Goal: Task Accomplishment & Management: Complete application form

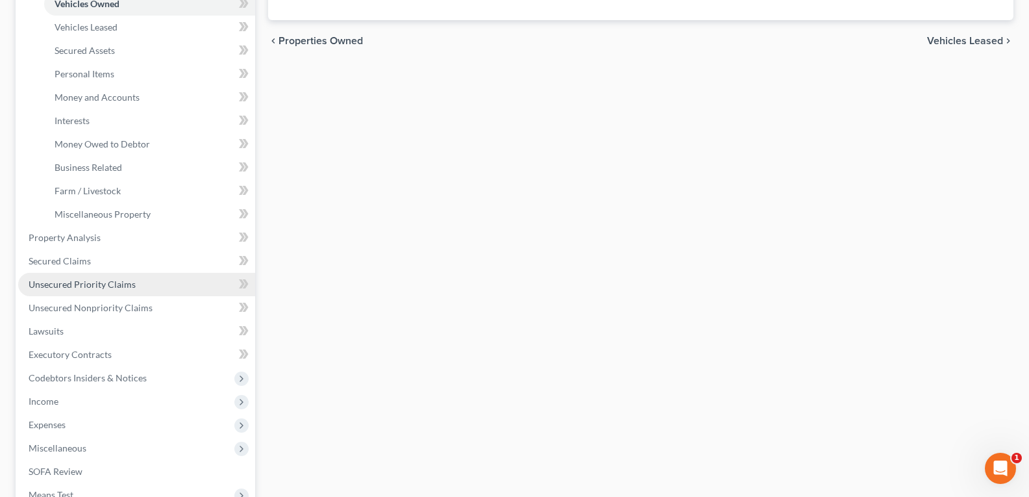
click at [81, 286] on span "Unsecured Priority Claims" at bounding box center [82, 284] width 107 height 11
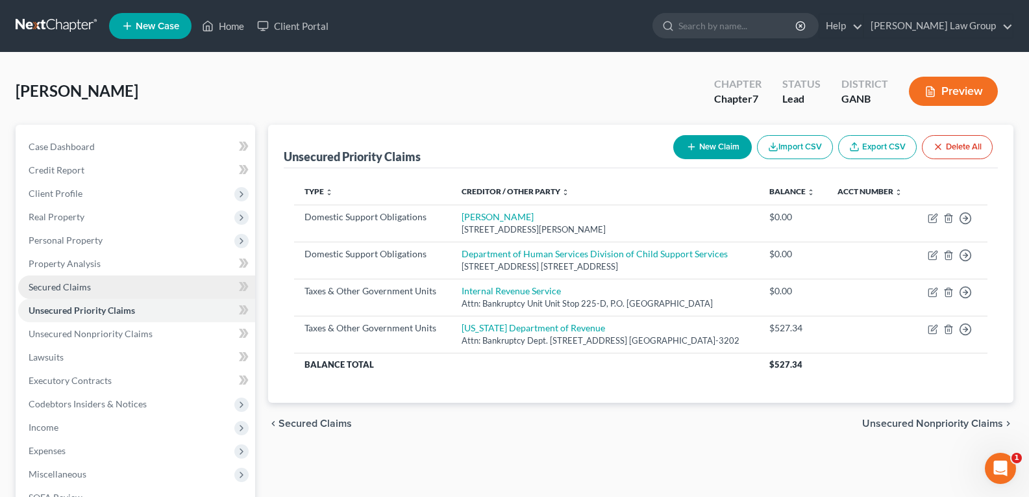
click at [58, 288] on span "Secured Claims" at bounding box center [60, 286] width 62 height 11
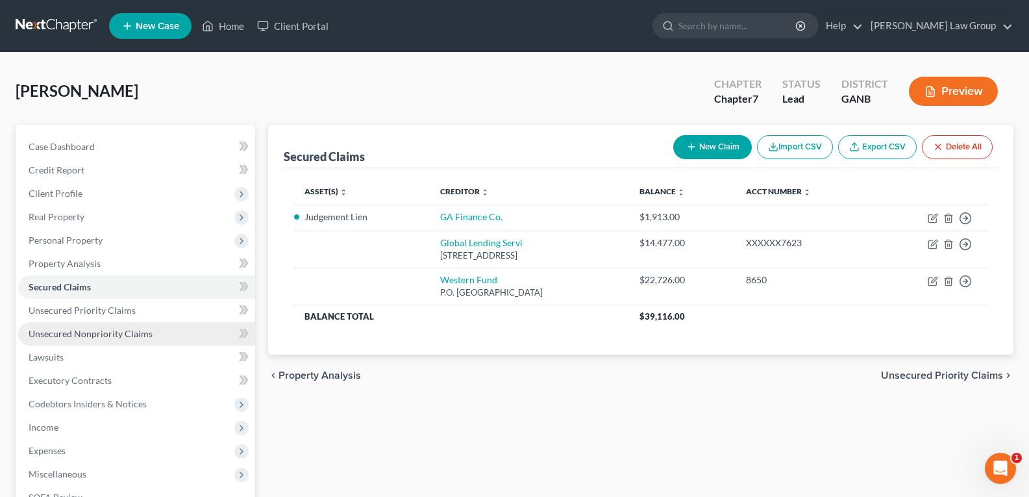
click at [58, 329] on span "Unsecured Nonpriority Claims" at bounding box center [91, 333] width 124 height 11
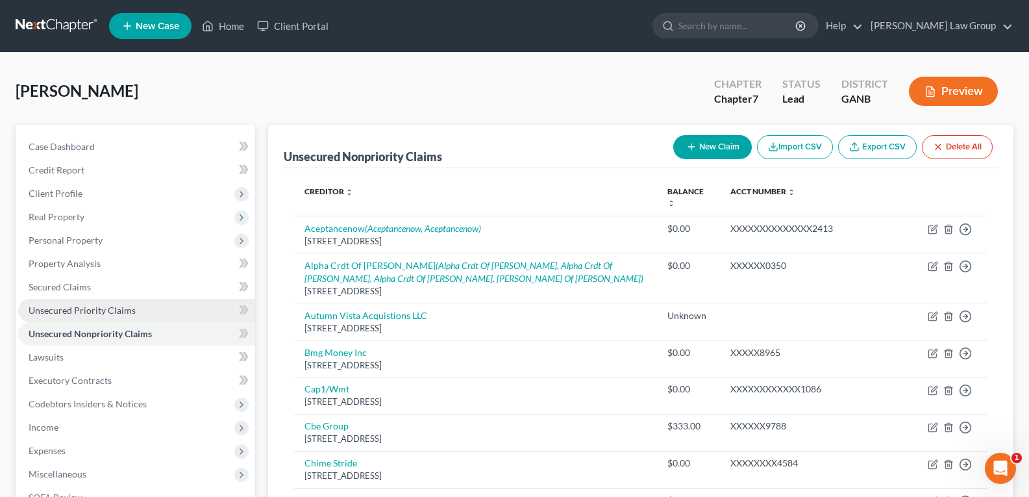
click at [58, 310] on span "Unsecured Priority Claims" at bounding box center [82, 309] width 107 height 11
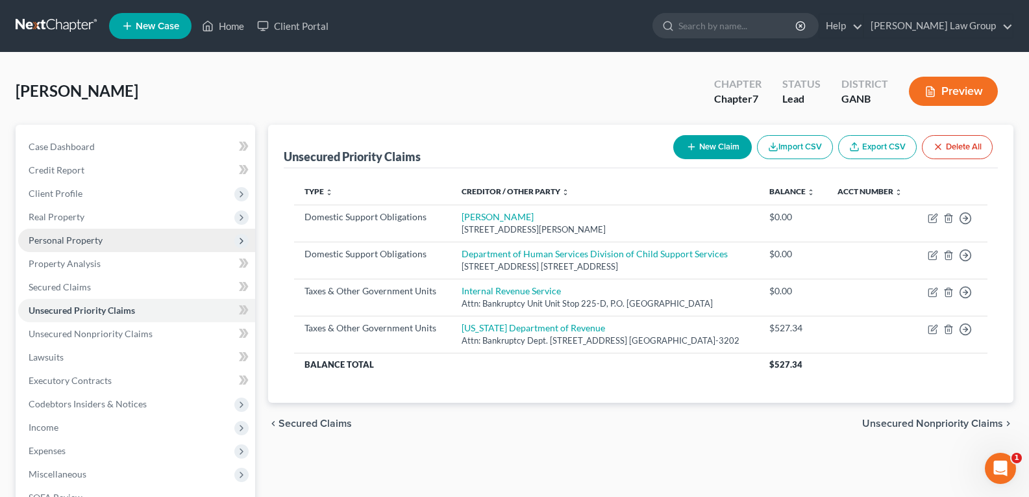
click at [49, 247] on span "Personal Property" at bounding box center [136, 240] width 237 height 23
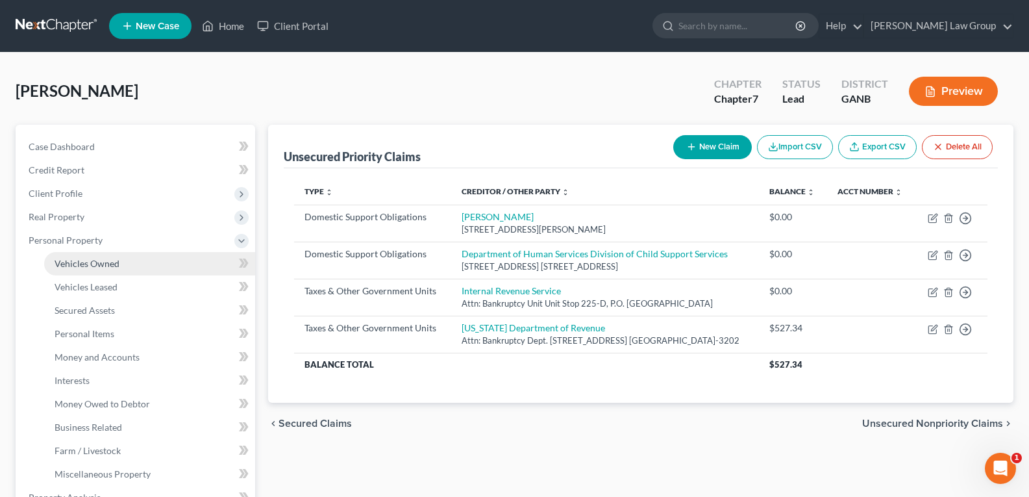
click at [120, 264] on link "Vehicles Owned" at bounding box center [149, 263] width 211 height 23
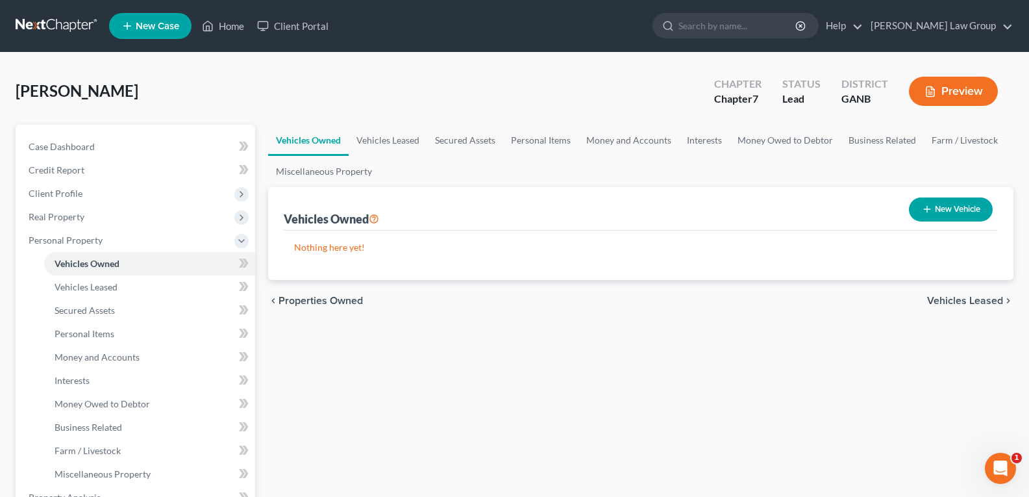
click at [936, 208] on button "New Vehicle" at bounding box center [951, 209] width 84 height 24
select select "0"
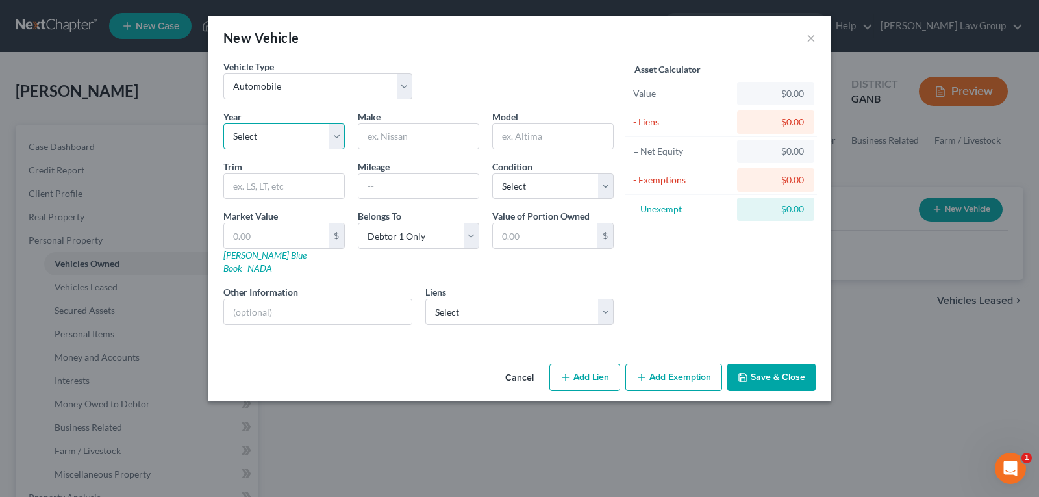
click at [283, 138] on select "Select 2026 2025 2024 2023 2022 2021 2020 2019 2018 2017 2016 2015 2014 2013 20…" at bounding box center [283, 136] width 121 height 26
select select "6"
click at [223, 123] on select "Select 2026 2025 2024 2023 2022 2021 2020 2019 2018 2017 2016 2015 2014 2013 20…" at bounding box center [283, 136] width 121 height 26
click at [440, 139] on input "text" at bounding box center [418, 136] width 120 height 25
type input "Chevy"
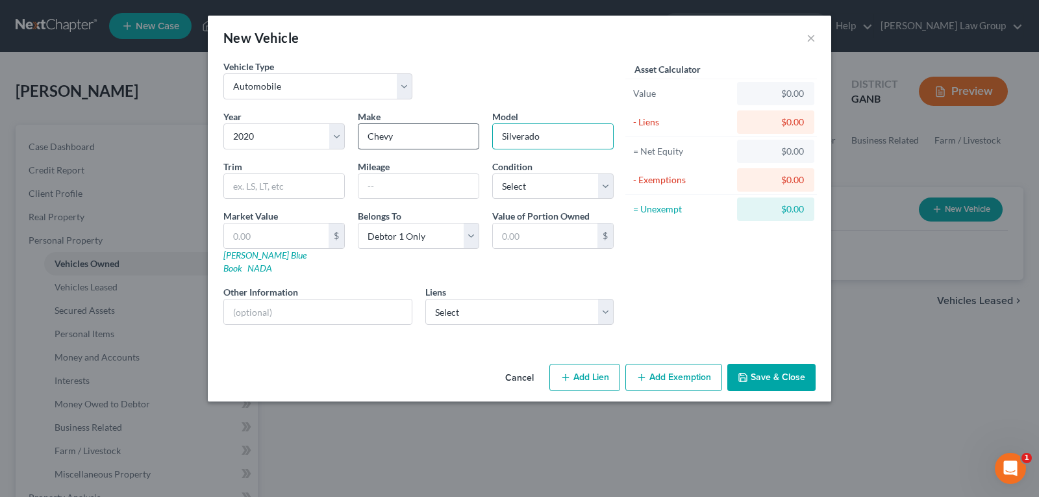
type input "Silverado"
type input "120,000"
click at [272, 262] on link "NADA" at bounding box center [259, 267] width 25 height 11
drag, startPoint x: 762, startPoint y: 368, endPoint x: 350, endPoint y: 330, distance: 414.0
click at [762, 368] on button "Save & Close" at bounding box center [771, 377] width 88 height 27
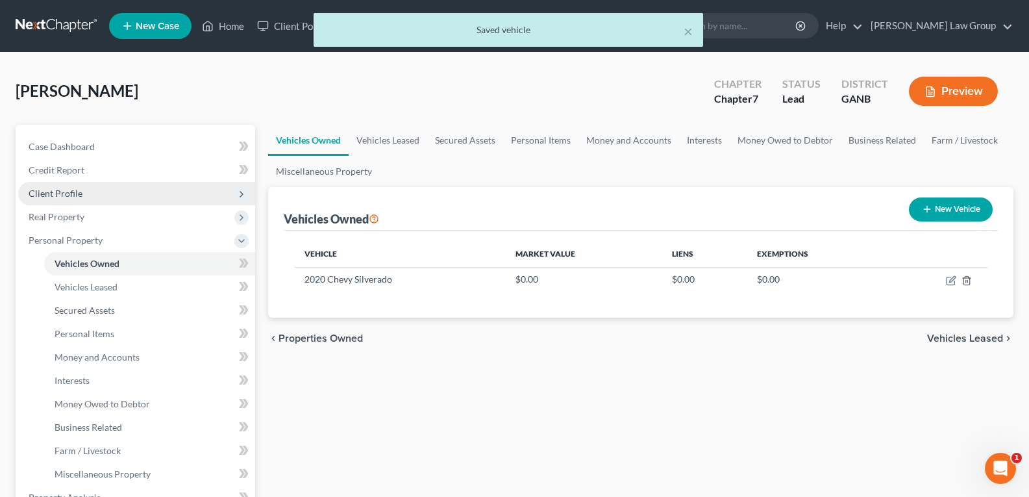
click at [51, 194] on span "Client Profile" at bounding box center [56, 193] width 54 height 11
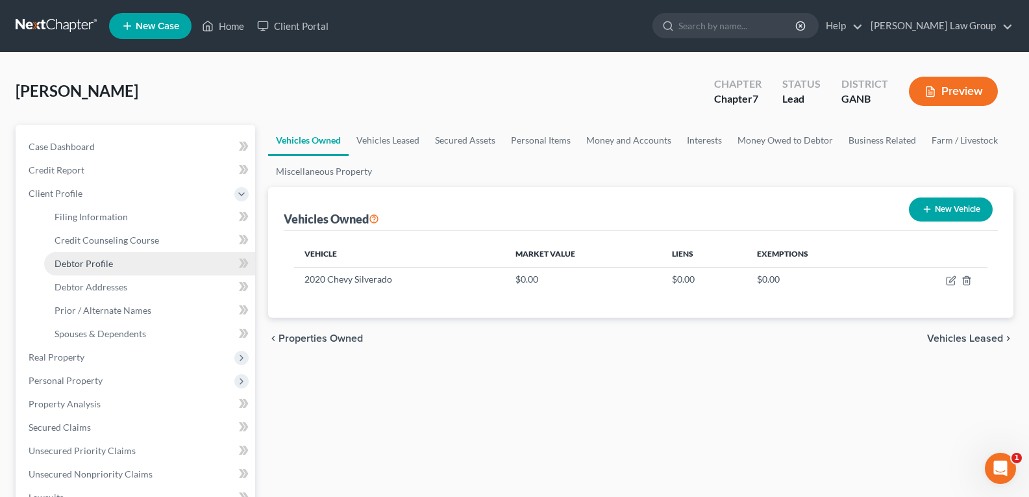
drag, startPoint x: 92, startPoint y: 266, endPoint x: 91, endPoint y: 274, distance: 8.5
click at [91, 264] on span "Debtor Profile" at bounding box center [84, 263] width 58 height 11
select select "2"
select select "0"
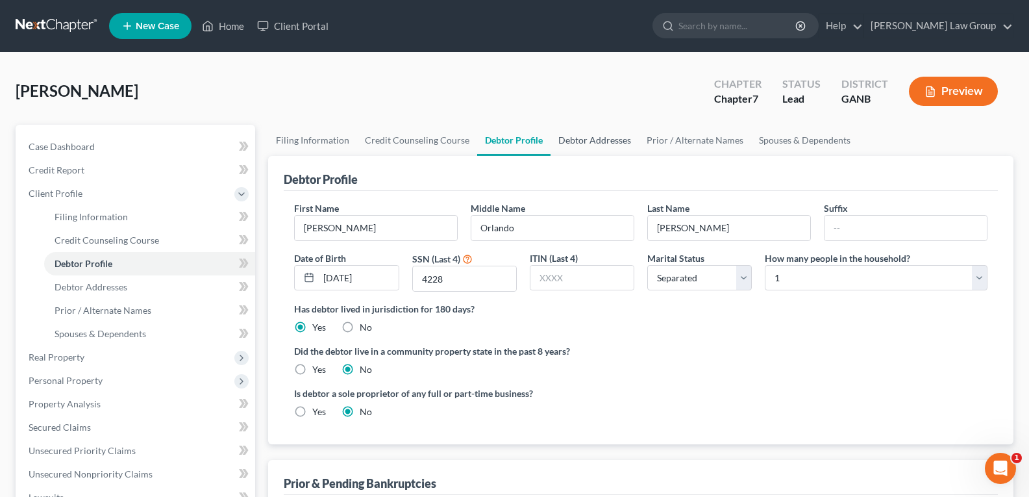
click at [601, 138] on link "Debtor Addresses" at bounding box center [595, 140] width 88 height 31
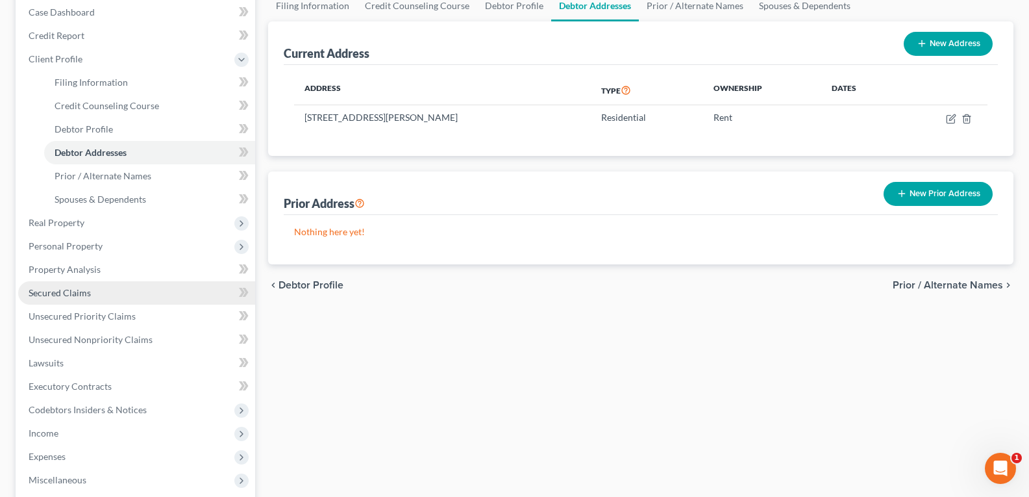
scroll to position [130, 0]
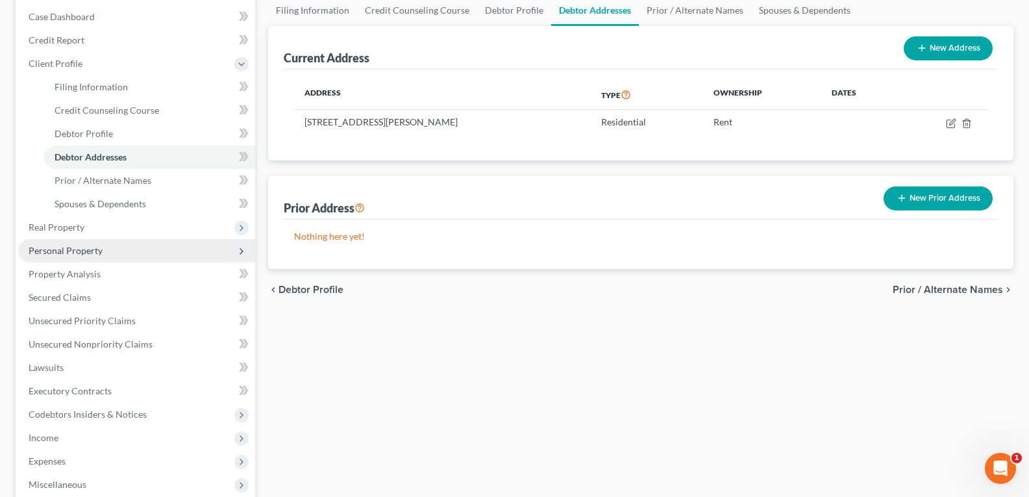
click at [79, 249] on span "Personal Property" at bounding box center [66, 250] width 74 height 11
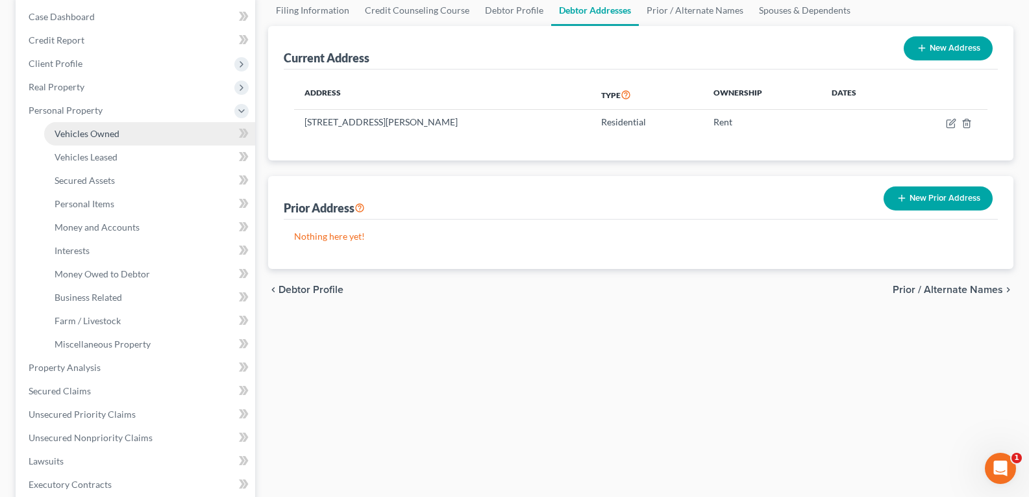
click at [91, 138] on span "Vehicles Owned" at bounding box center [87, 133] width 65 height 11
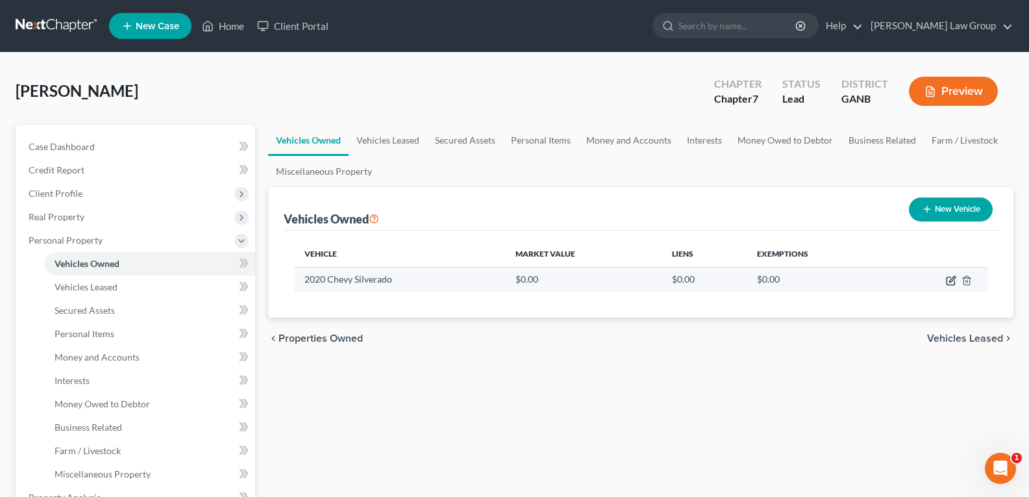
click at [954, 281] on icon "button" at bounding box center [951, 280] width 10 height 10
select select "0"
select select "6"
select select "0"
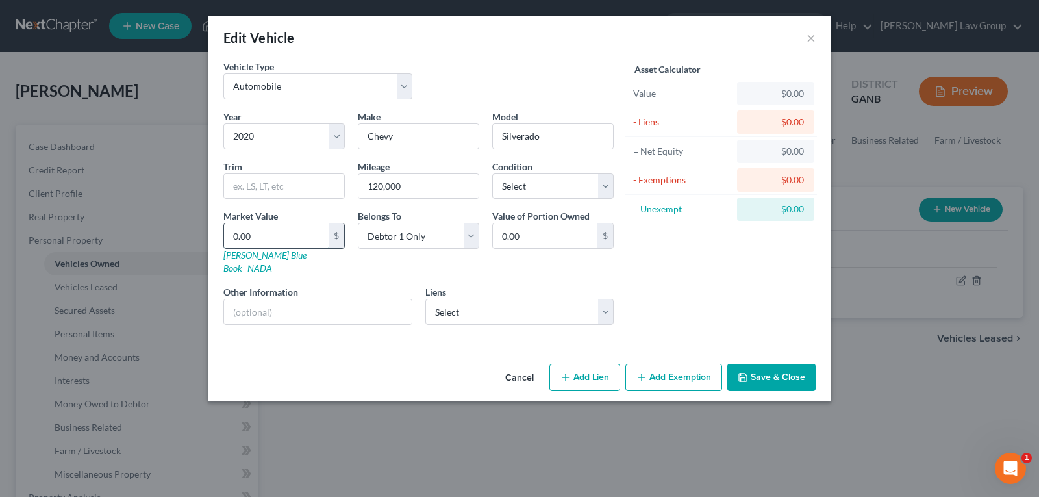
click at [286, 236] on input "0.00" at bounding box center [276, 235] width 105 height 25
type input "2"
type input "2.00"
type input "23"
type input "23.00"
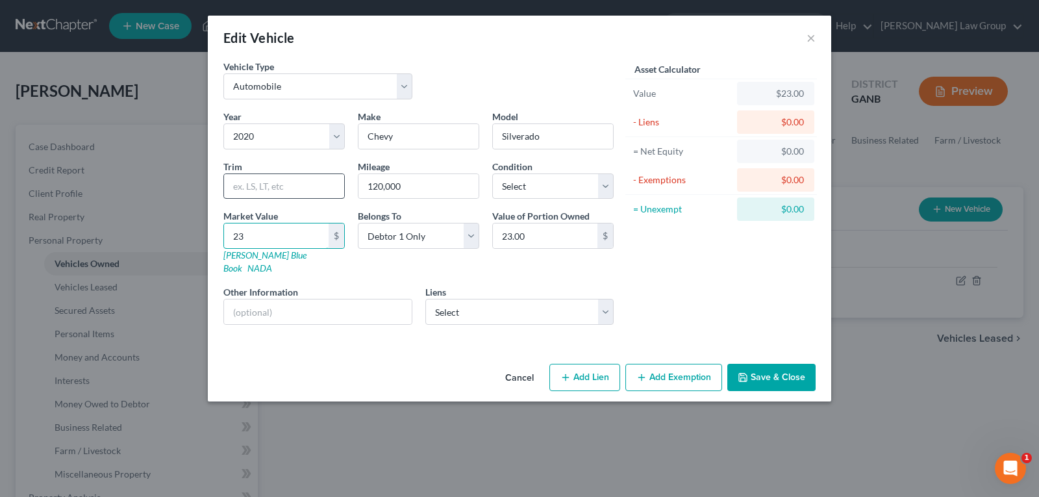
type input "234"
type input "234.00"
type input "2340"
type input "2,340.00"
type input "2,3405"
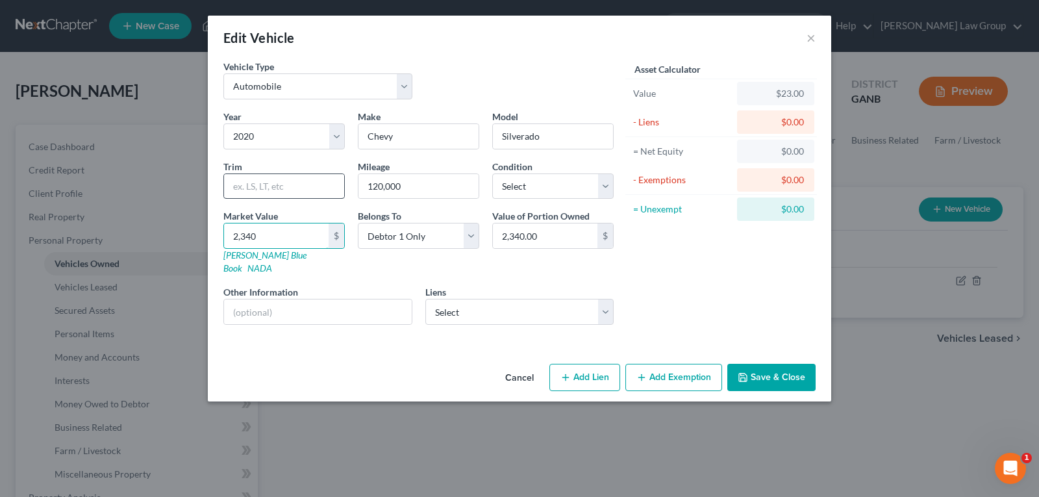
type input "23,405.00"
click at [760, 364] on button "Save & Close" at bounding box center [771, 377] width 88 height 27
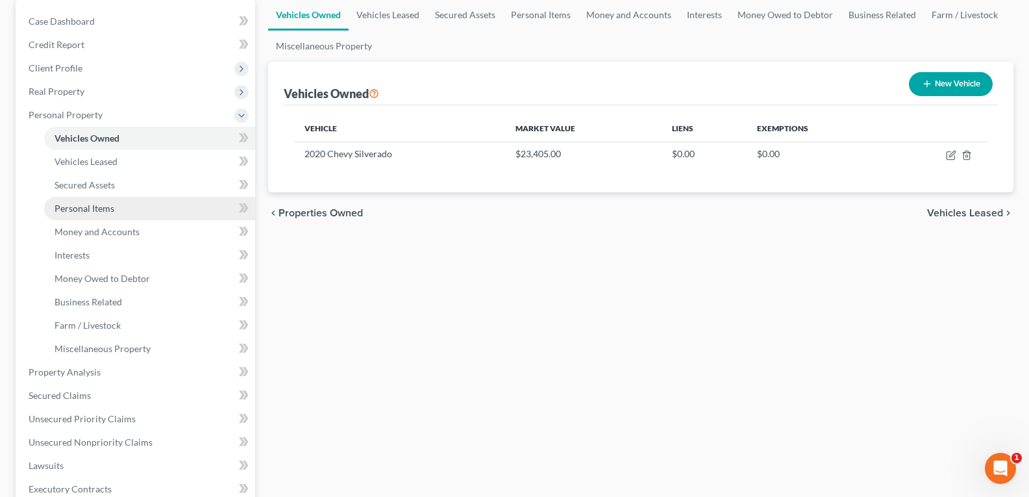
scroll to position [65, 0]
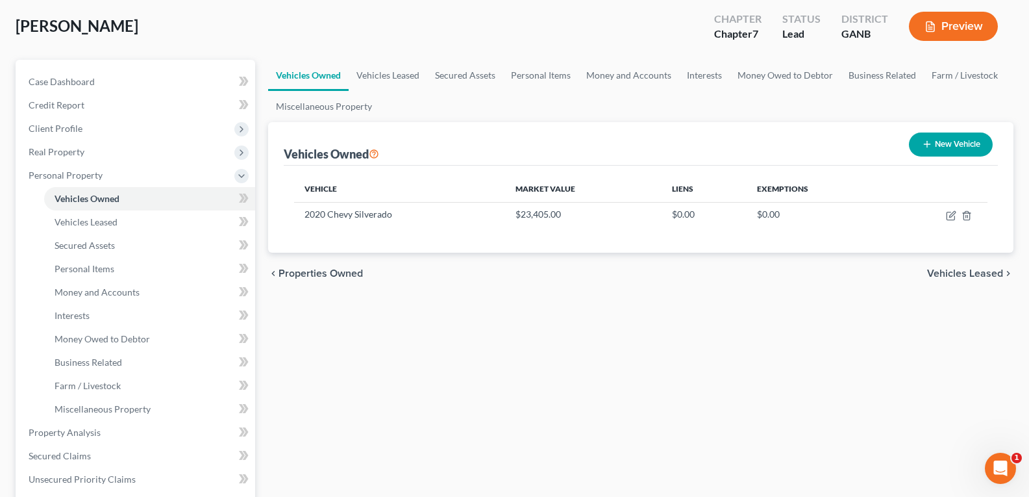
click at [952, 142] on button "New Vehicle" at bounding box center [951, 144] width 84 height 24
select select "0"
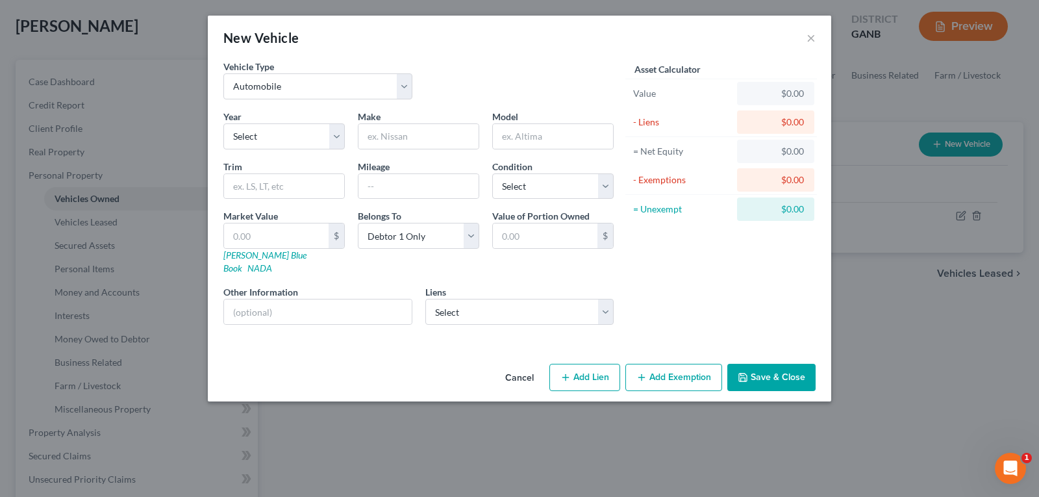
click at [519, 365] on button "Cancel" at bounding box center [519, 378] width 49 height 26
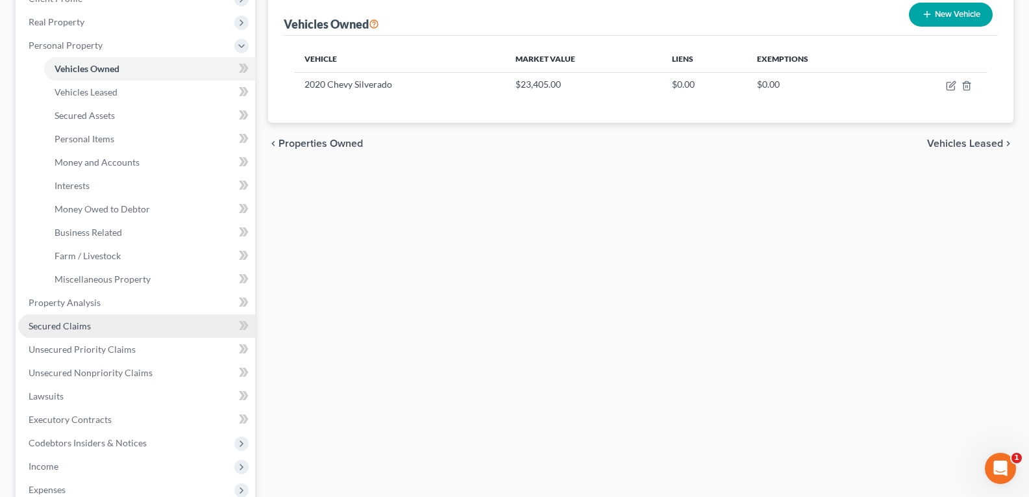
click at [69, 323] on span "Secured Claims" at bounding box center [60, 325] width 62 height 11
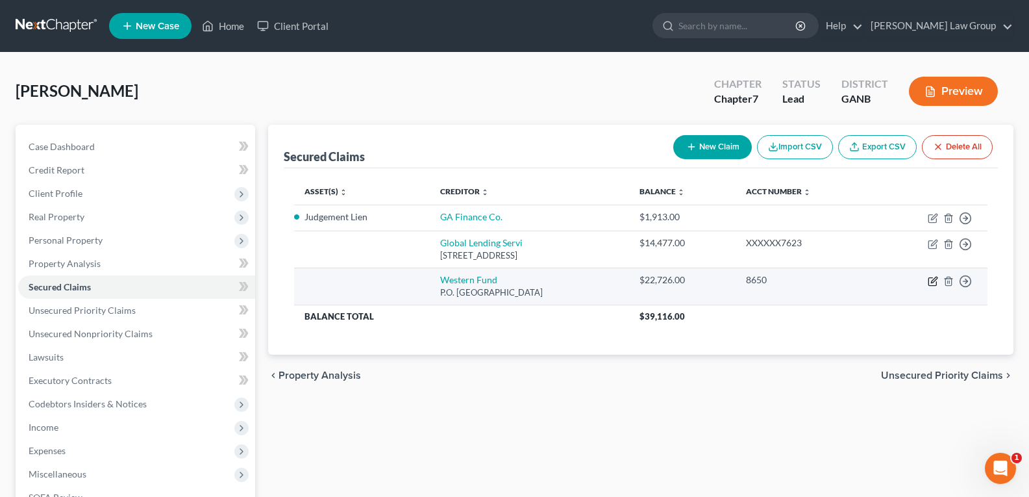
click at [928, 282] on icon "button" at bounding box center [932, 281] width 8 height 8
select select "31"
select select "0"
select select "2"
select select "0"
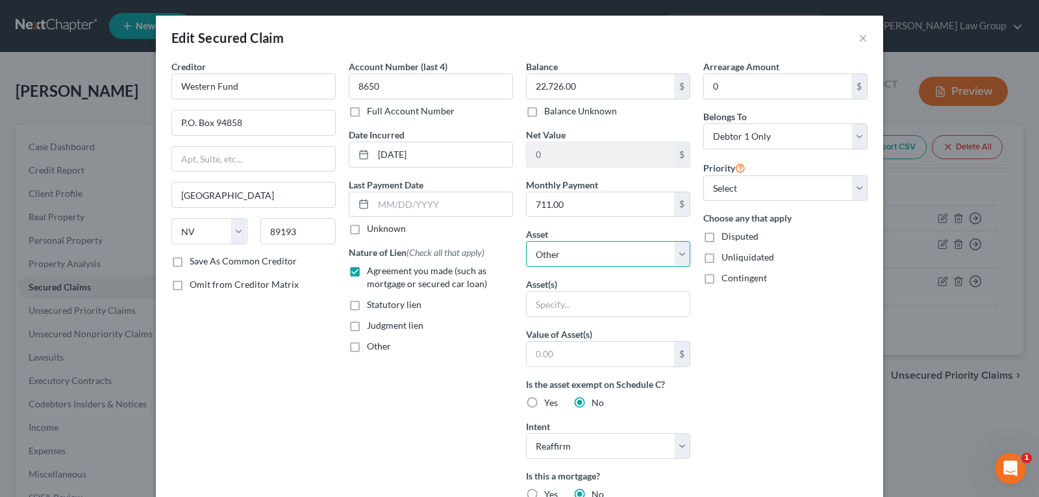
click at [619, 258] on select "Select Other Multiple Assets 401 K - $15000.0 2020 Chevy Silverado - $23405.0" at bounding box center [608, 254] width 164 height 26
select select "3"
click at [526, 241] on select "Select Other Multiple Assets 401 K - $15000.0 2020 Chevy Silverado - $23405.0" at bounding box center [608, 254] width 164 height 26
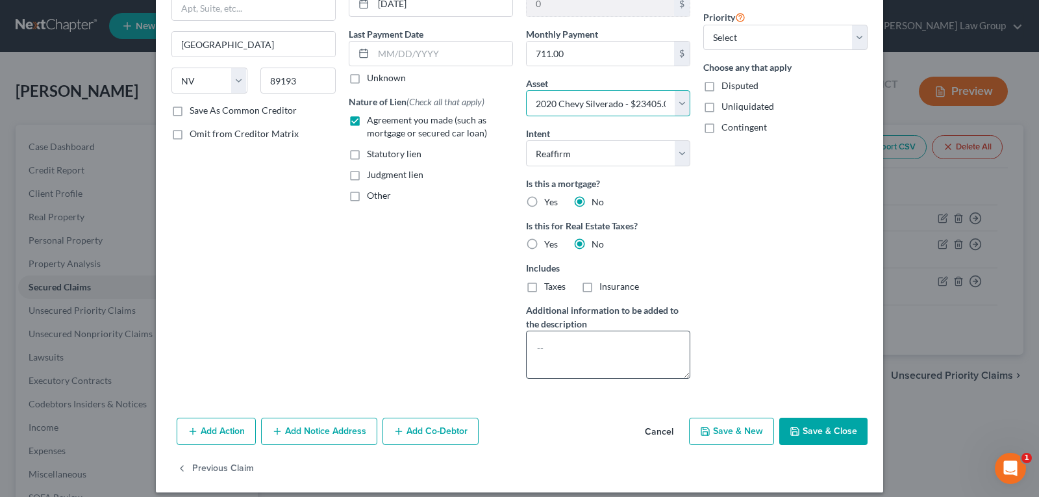
scroll to position [162, 0]
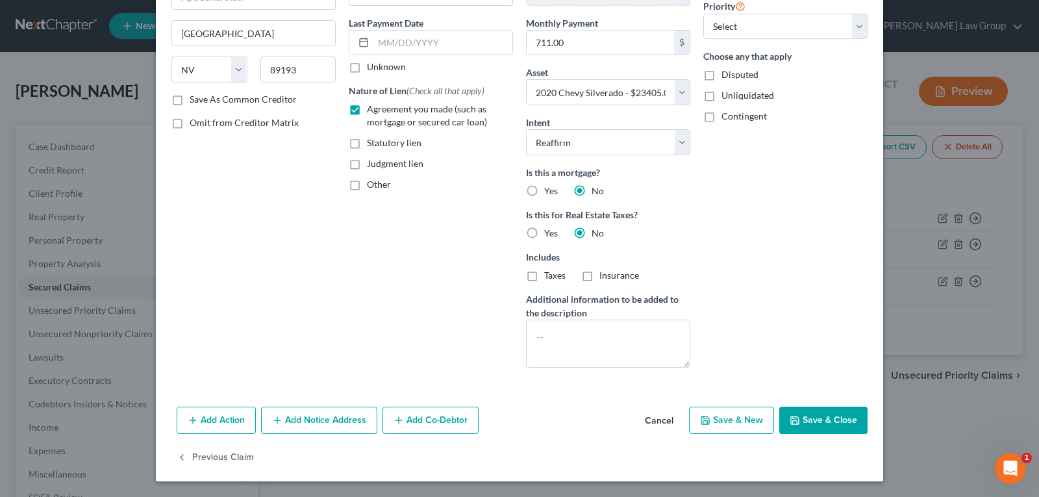
click at [811, 420] on button "Save & Close" at bounding box center [823, 419] width 88 height 27
select select
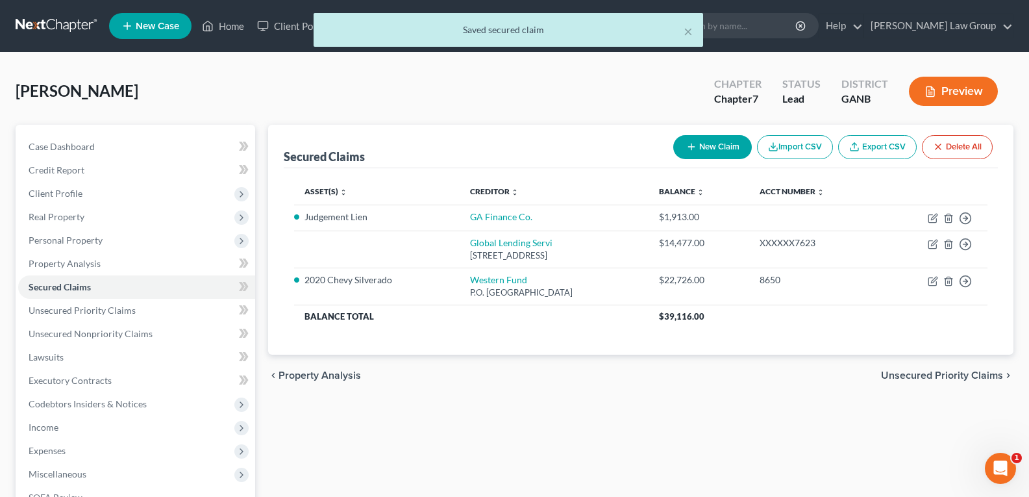
click at [715, 149] on button "New Claim" at bounding box center [712, 147] width 79 height 24
select select "0"
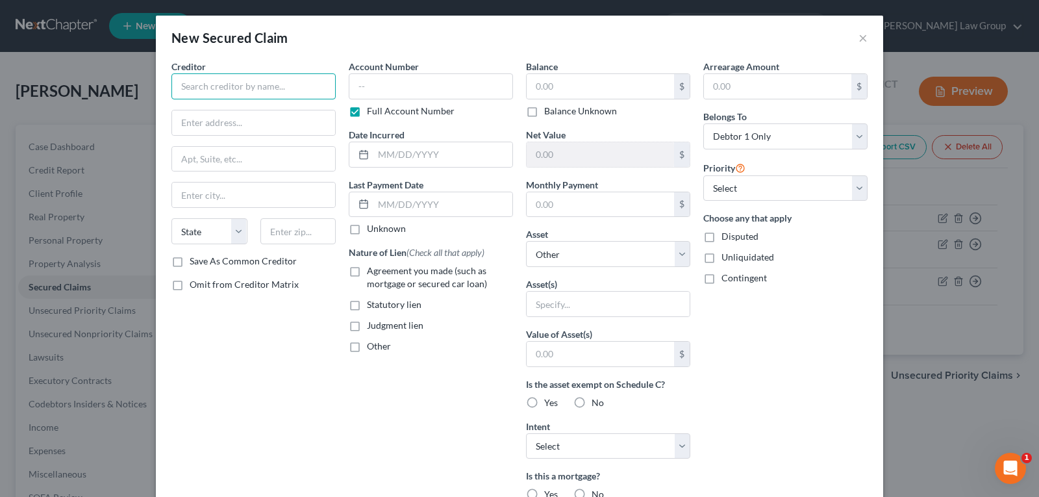
click at [243, 85] on input "text" at bounding box center [253, 86] width 164 height 26
type input "Gwinnett Hospital System"
click at [29, 82] on div "New Secured Claim × Creditor * Gwinnett Hospital System State [US_STATE][GEOGRA…" at bounding box center [519, 248] width 1039 height 497
click at [291, 73] on div "Creditor *" at bounding box center [253, 80] width 164 height 40
click at [293, 84] on input "text" at bounding box center [253, 86] width 164 height 26
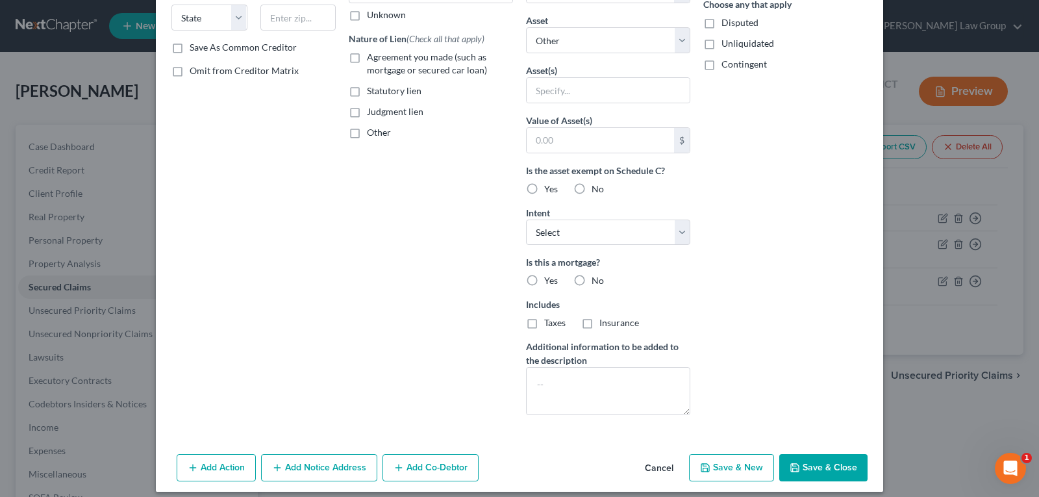
scroll to position [224, 0]
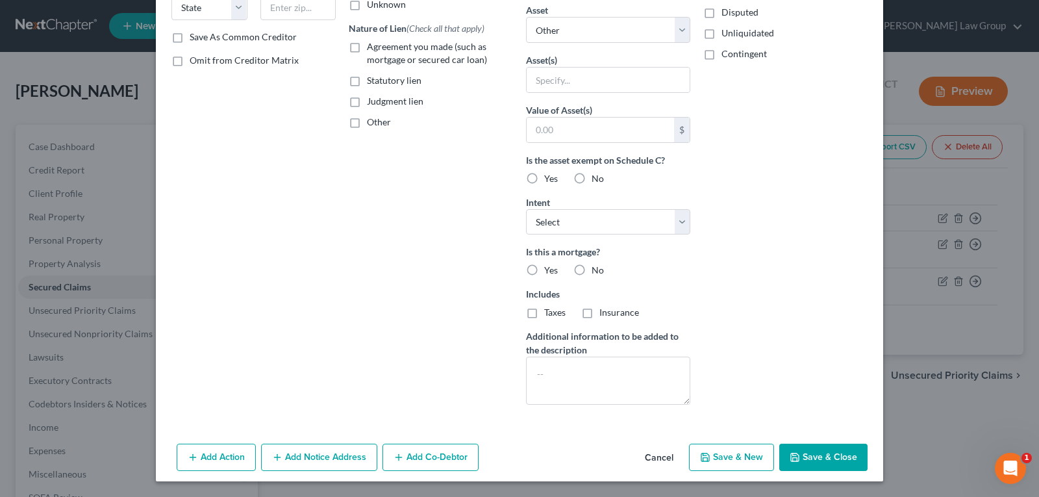
click at [645, 457] on button "Cancel" at bounding box center [658, 458] width 49 height 26
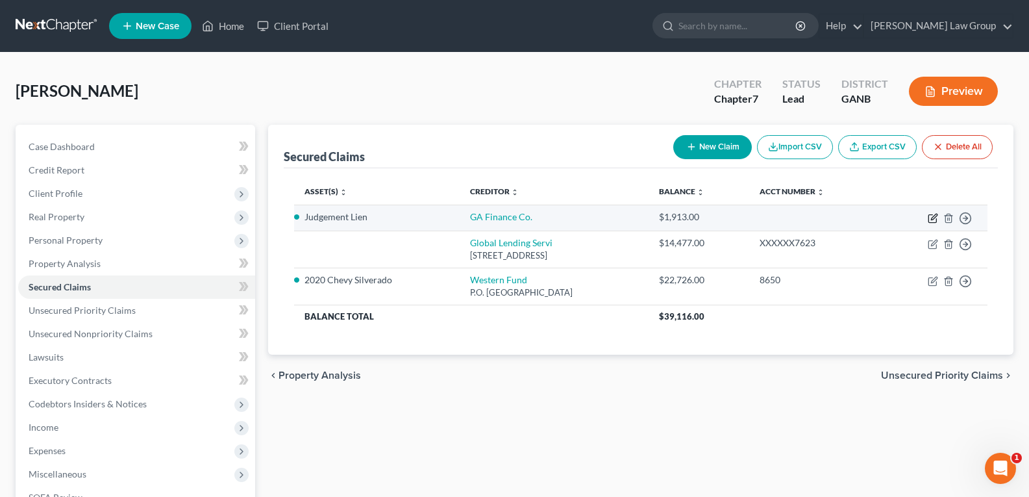
click at [928, 216] on icon "button" at bounding box center [932, 219] width 8 height 8
select select "0"
select select "3"
select select "0"
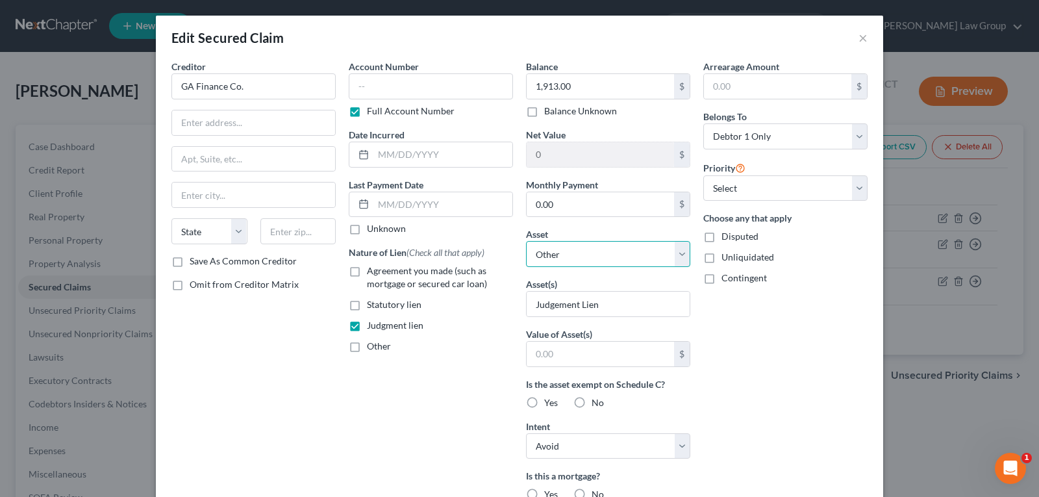
click at [547, 267] on select "Select Other Multiple Assets 401 K - $15000.0 2020 Chevy Silverado - $23405.0" at bounding box center [608, 254] width 164 height 26
click at [547, 250] on select "Select Other Multiple Assets 401 K - $15000.0 2020 Chevy Silverado - $23405.0" at bounding box center [608, 254] width 164 height 26
drag, startPoint x: 992, startPoint y: 480, endPoint x: 979, endPoint y: 478, distance: 13.1
click at [993, 478] on html at bounding box center [1008, 466] width 31 height 31
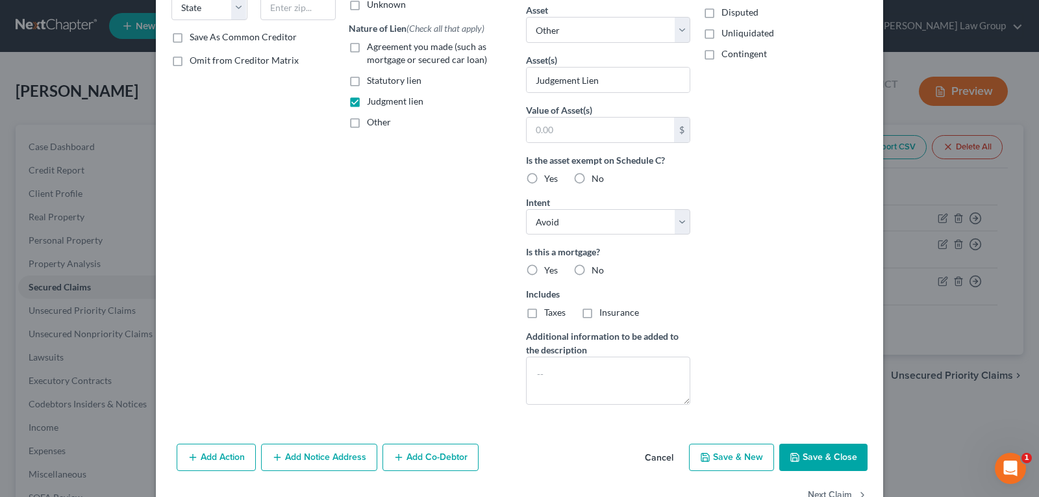
scroll to position [262, 0]
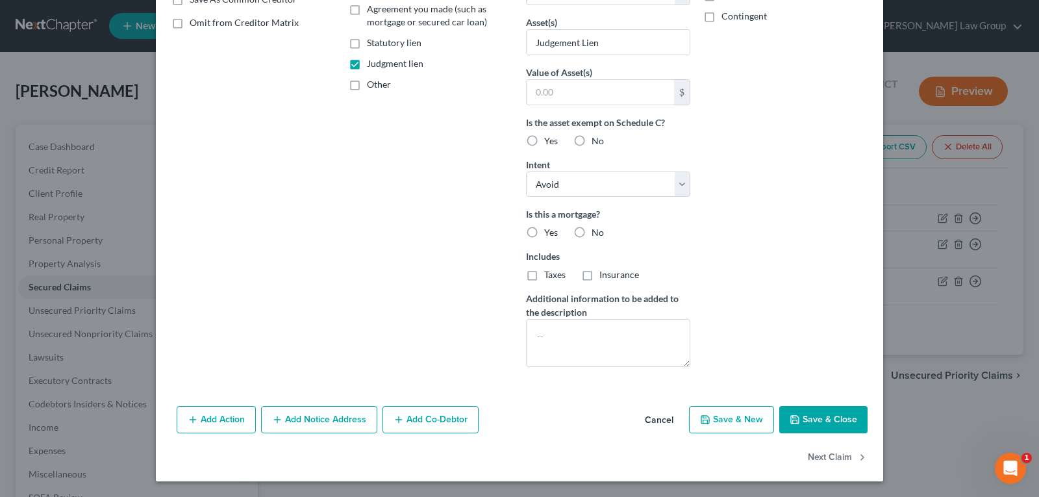
drag, startPoint x: 658, startPoint y: 419, endPoint x: 652, endPoint y: 419, distance: 6.5
click at [658, 419] on button "Cancel" at bounding box center [658, 420] width 49 height 26
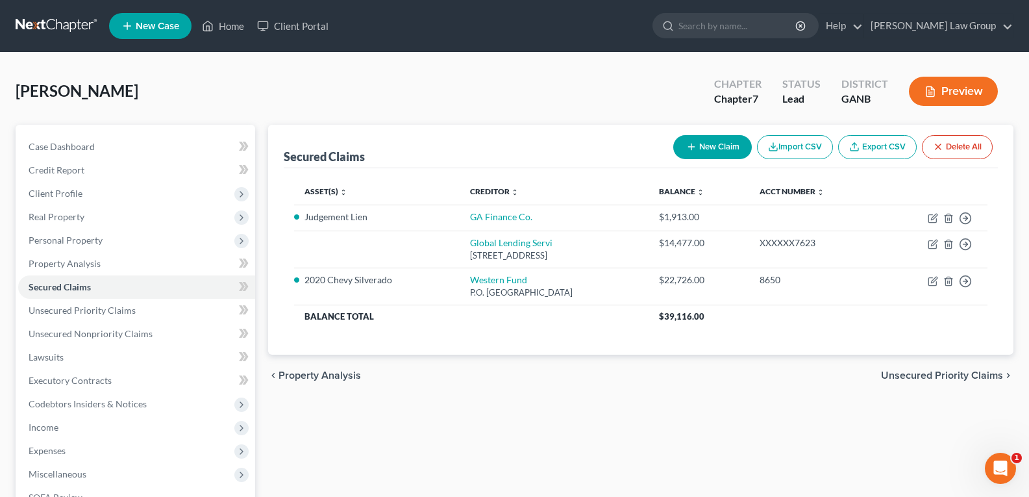
click at [704, 150] on button "New Claim" at bounding box center [712, 147] width 79 height 24
select select "0"
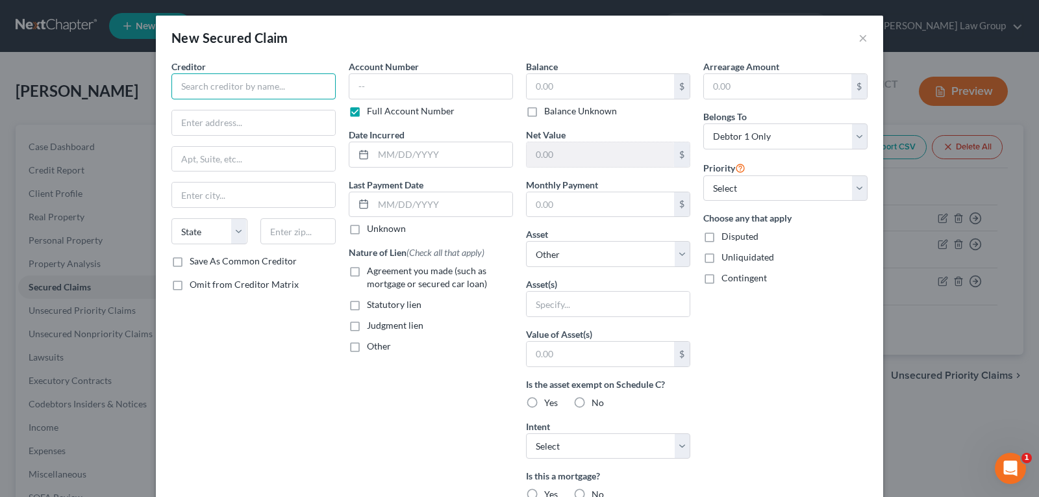
click at [249, 79] on input "text" at bounding box center [253, 86] width 164 height 26
type input "g"
type input "[US_STATE] Department of Revenue"
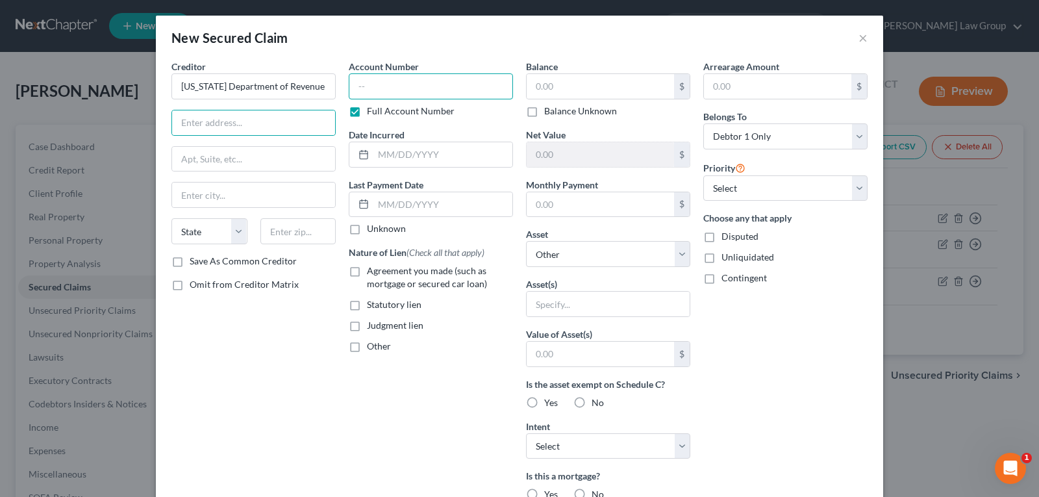
click at [410, 89] on input "text" at bounding box center [431, 86] width 164 height 26
type input "R"
click at [414, 78] on input "text" at bounding box center [431, 86] width 164 height 26
click at [383, 90] on input "text" at bounding box center [431, 86] width 164 height 26
type input "09224288"
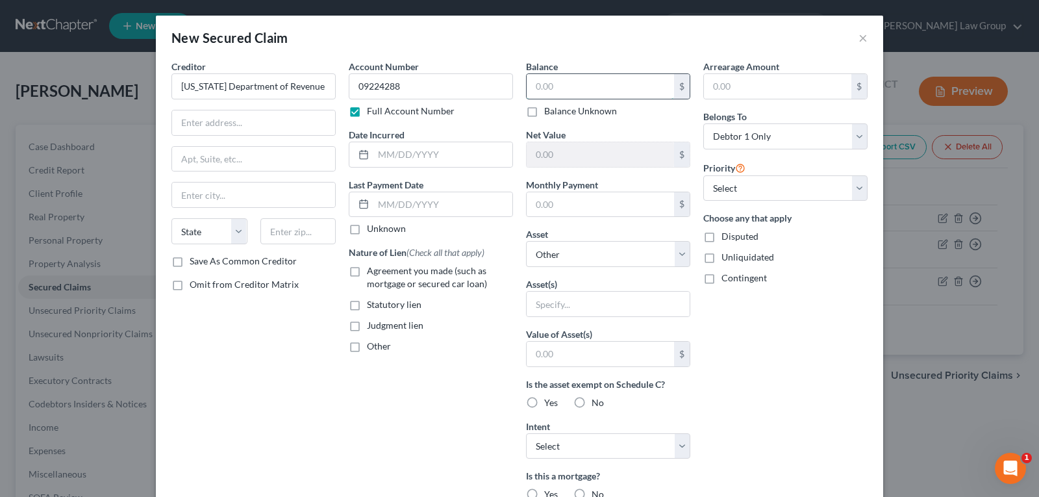
click at [598, 93] on input "text" at bounding box center [599, 86] width 147 height 25
